Goal: Information Seeking & Learning: Learn about a topic

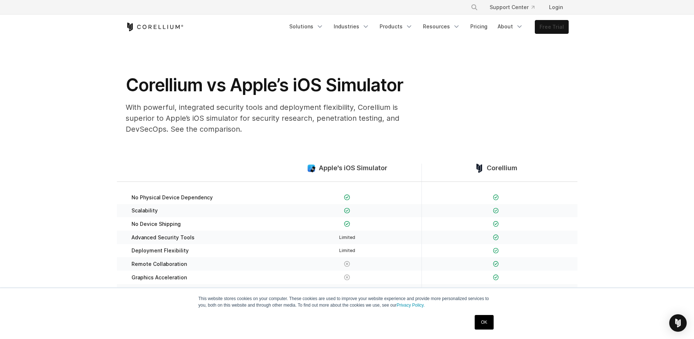
click at [549, 24] on link "Free Trial" at bounding box center [551, 26] width 33 height 13
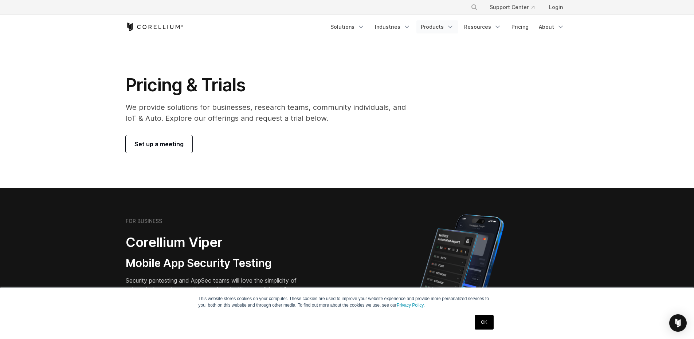
click at [433, 30] on link "Products" at bounding box center [437, 26] width 42 height 13
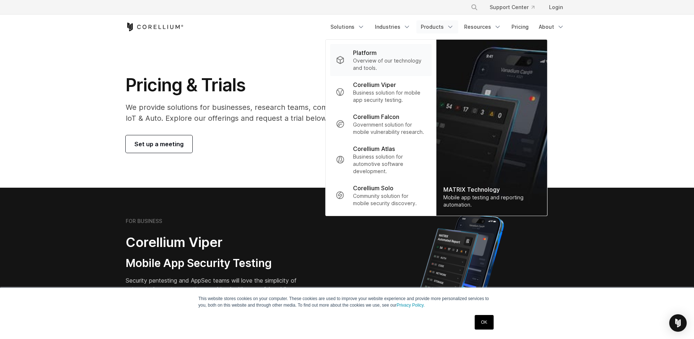
click at [371, 63] on p "Overview of our technology and tools." at bounding box center [389, 64] width 72 height 15
